Goal: Information Seeking & Learning: Learn about a topic

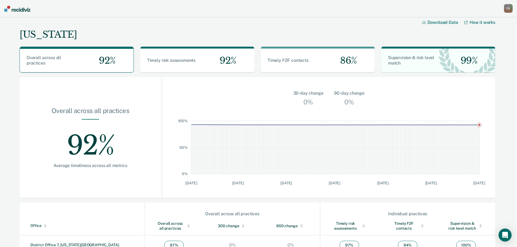
click at [17, 14] on nav "[PERSON_NAME] [PERSON_NAME] Profile How it works Go to Operations Go to Workflo…" at bounding box center [258, 8] width 517 height 17
click at [19, 9] on img at bounding box center [17, 9] width 26 height 6
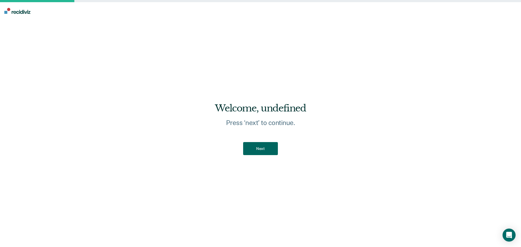
click at [267, 148] on button "Next" at bounding box center [260, 148] width 34 height 13
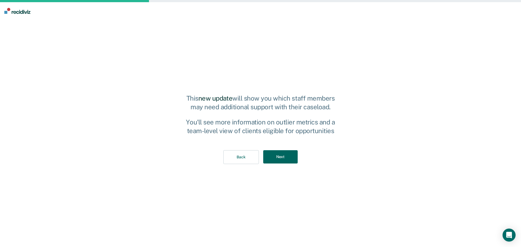
click at [287, 162] on button "Next" at bounding box center [280, 156] width 34 height 13
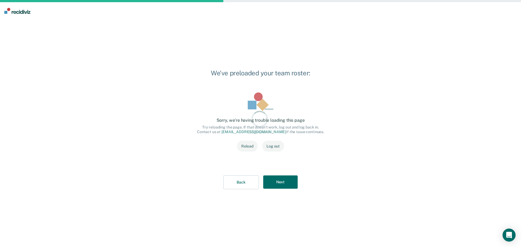
click at [288, 162] on div "Loading data... Loading data... Sorry, we’re having trouble loading this page T…" at bounding box center [260, 125] width 144 height 83
click at [286, 175] on div "Back Next" at bounding box center [260, 182] width 144 height 31
click at [287, 183] on button "Next" at bounding box center [280, 182] width 34 height 13
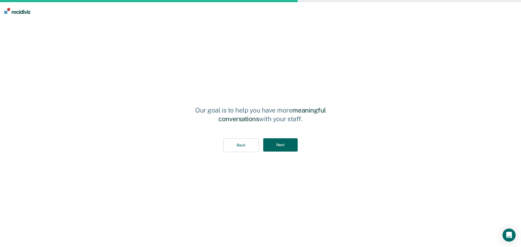
click at [283, 144] on button "Next" at bounding box center [280, 144] width 34 height 13
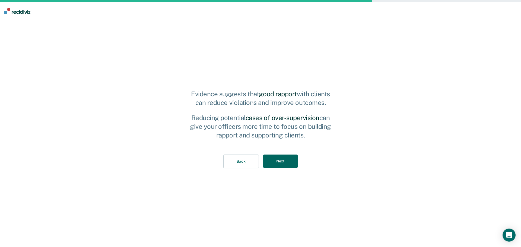
click at [284, 166] on button "Next" at bounding box center [280, 161] width 34 height 13
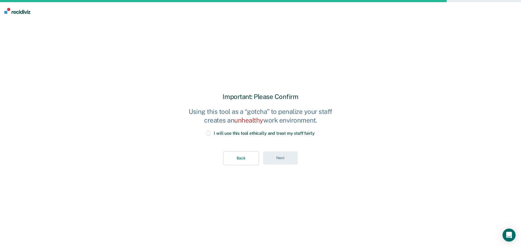
click at [210, 133] on span at bounding box center [208, 133] width 4 height 4
click at [315, 131] on input "I will use this tool ethically and treat my staff fairly" at bounding box center [315, 131] width 0 height 0
click at [279, 156] on button "Next" at bounding box center [280, 157] width 34 height 13
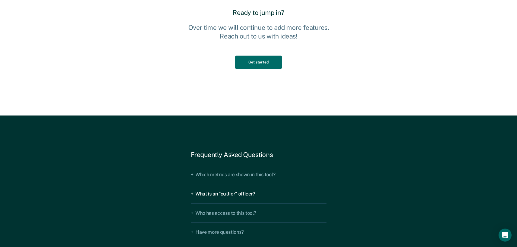
scroll to position [857, 0]
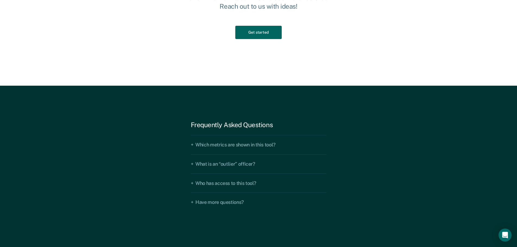
click at [268, 28] on button "Get started" at bounding box center [258, 32] width 46 height 13
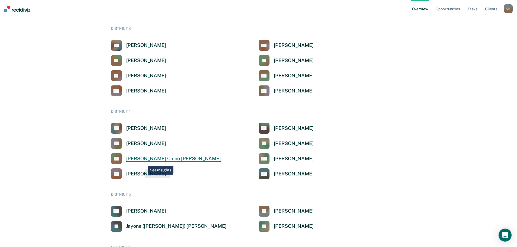
scroll to position [136, 0]
click at [151, 125] on div "[PERSON_NAME]" at bounding box center [146, 128] width 40 height 6
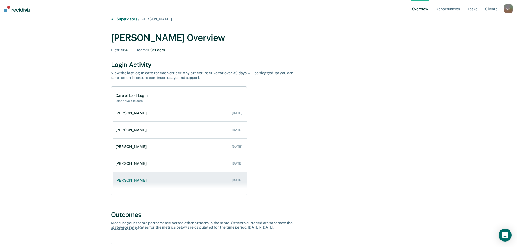
scroll to position [27, 0]
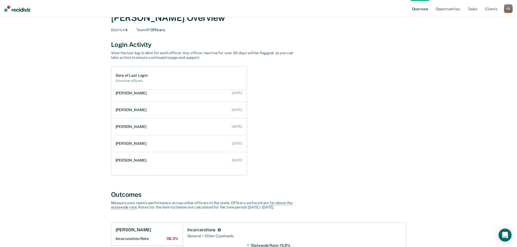
scroll to position [136, 0]
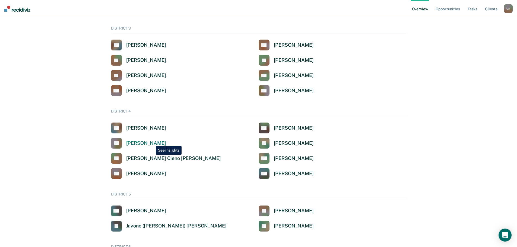
click at [152, 142] on div "[PERSON_NAME]" at bounding box center [146, 143] width 40 height 6
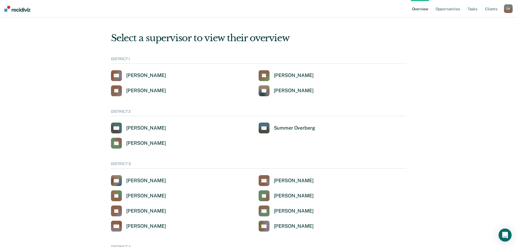
scroll to position [136, 0]
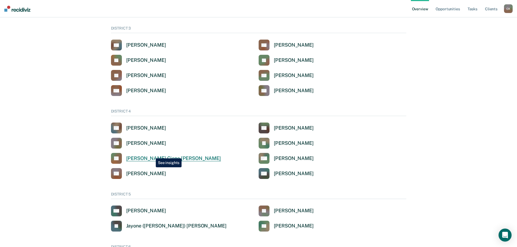
click at [152, 154] on link "KL [PERSON_NAME] Cieno [PERSON_NAME]" at bounding box center [166, 158] width 110 height 11
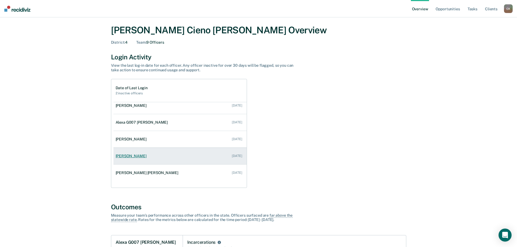
scroll to position [27, 0]
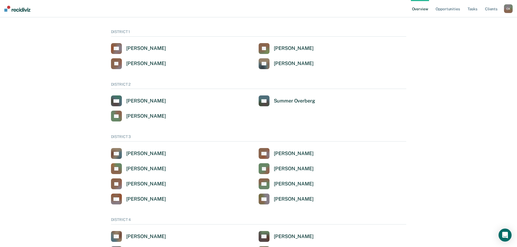
scroll to position [136, 0]
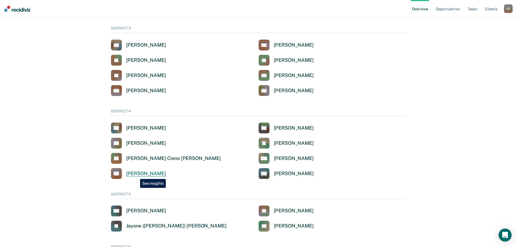
click at [136, 175] on div "[PERSON_NAME]" at bounding box center [146, 174] width 40 height 6
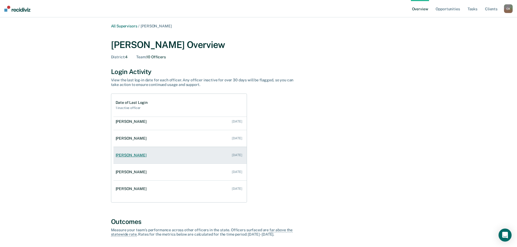
scroll to position [89, 0]
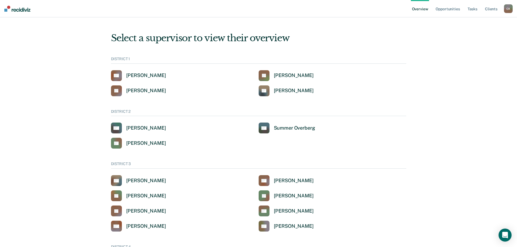
scroll to position [136, 0]
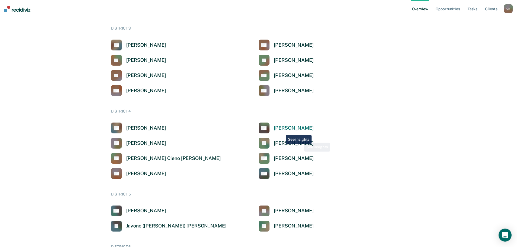
click at [282, 129] on div "[PERSON_NAME]" at bounding box center [294, 128] width 40 height 6
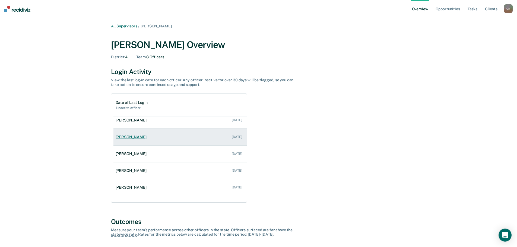
scroll to position [27, 0]
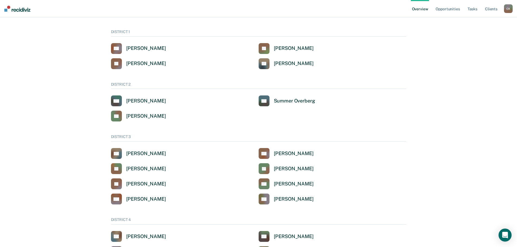
scroll to position [136, 0]
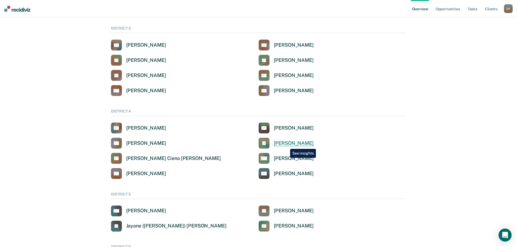
click at [286, 144] on div "[PERSON_NAME]" at bounding box center [294, 143] width 40 height 6
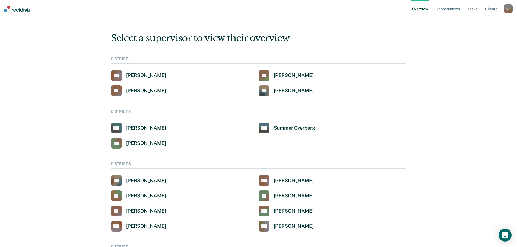
scroll to position [136, 0]
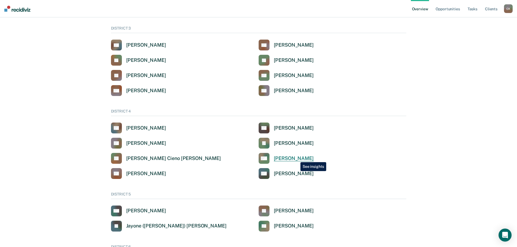
click at [296, 158] on div "[PERSON_NAME]" at bounding box center [294, 159] width 40 height 6
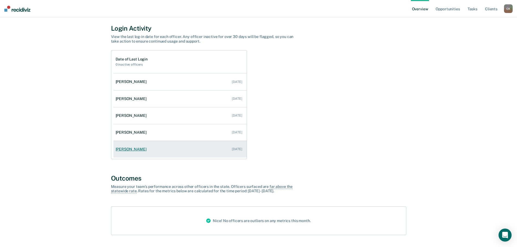
scroll to position [27, 0]
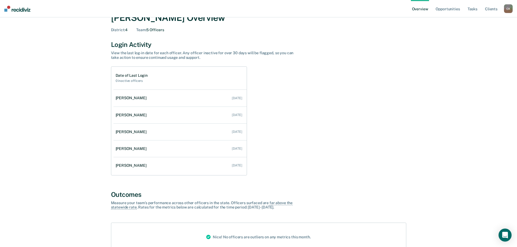
scroll to position [136, 0]
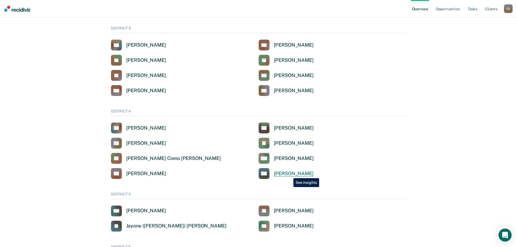
click at [290, 173] on div "[PERSON_NAME]" at bounding box center [294, 174] width 40 height 6
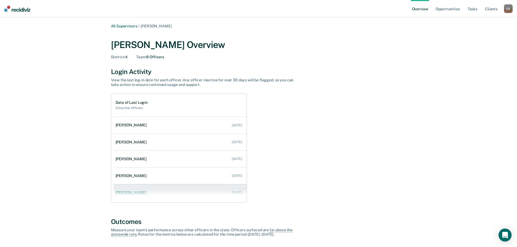
scroll to position [27, 0]
